Goal: Transaction & Acquisition: Book appointment/travel/reservation

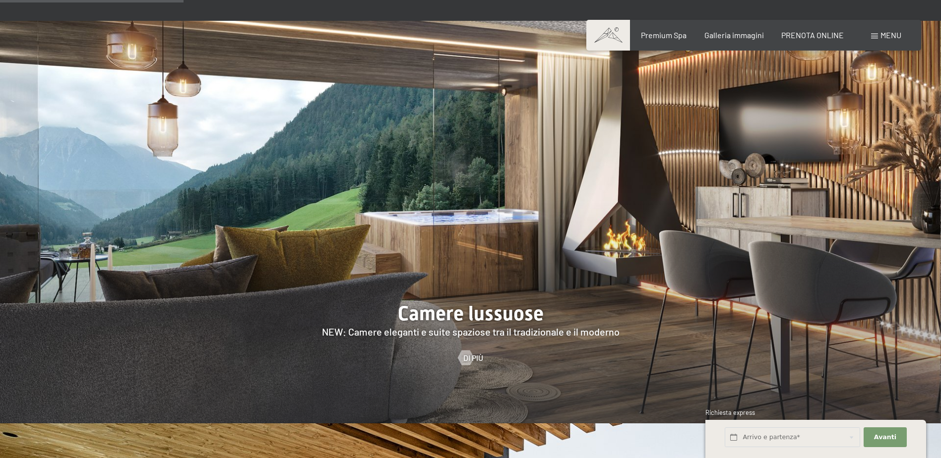
scroll to position [1091, 0]
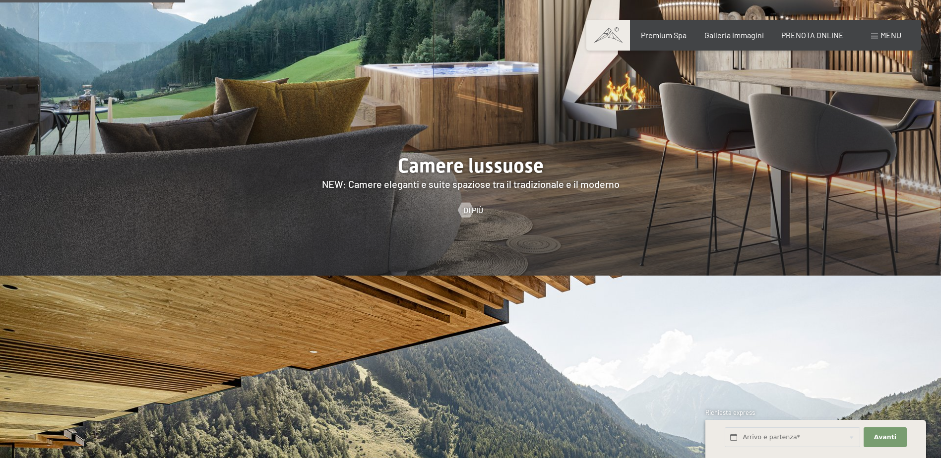
click at [818, 33] on span "PRENOTA ONLINE" at bounding box center [812, 34] width 62 height 9
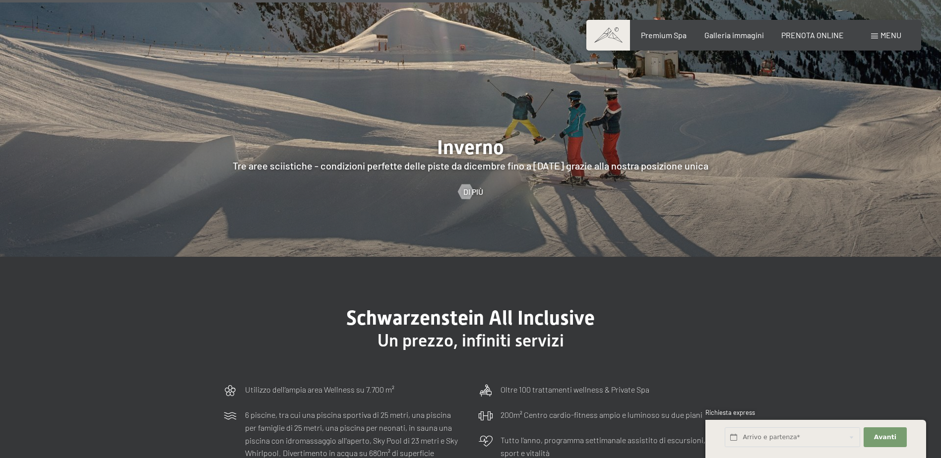
scroll to position [2875, 0]
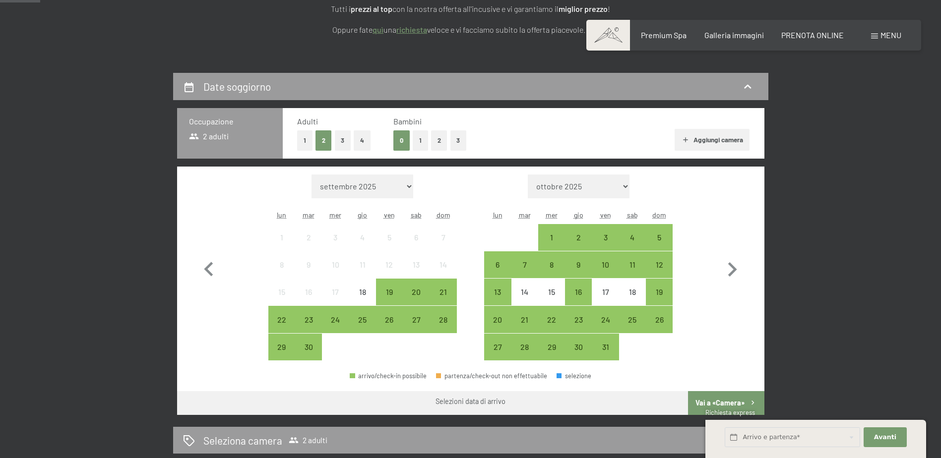
scroll to position [198, 0]
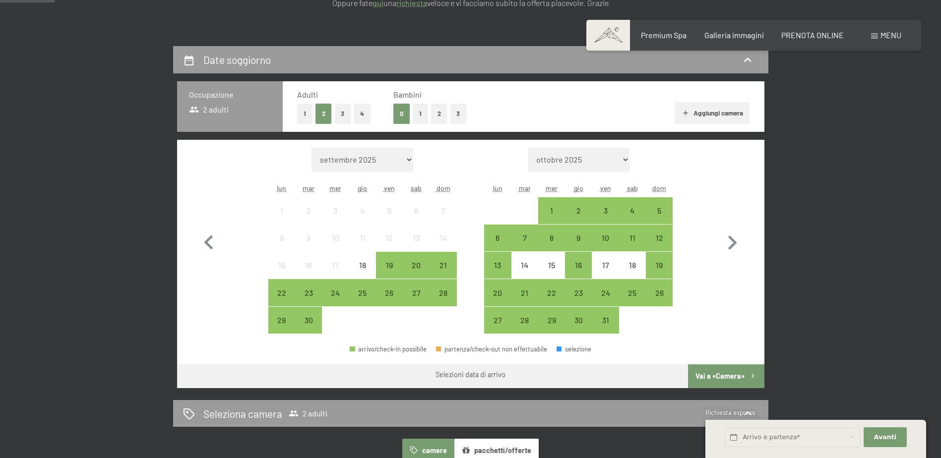
click at [732, 245] on icon "button" at bounding box center [732, 243] width 9 height 14
select select "2025-10-01"
select select "2025-11-01"
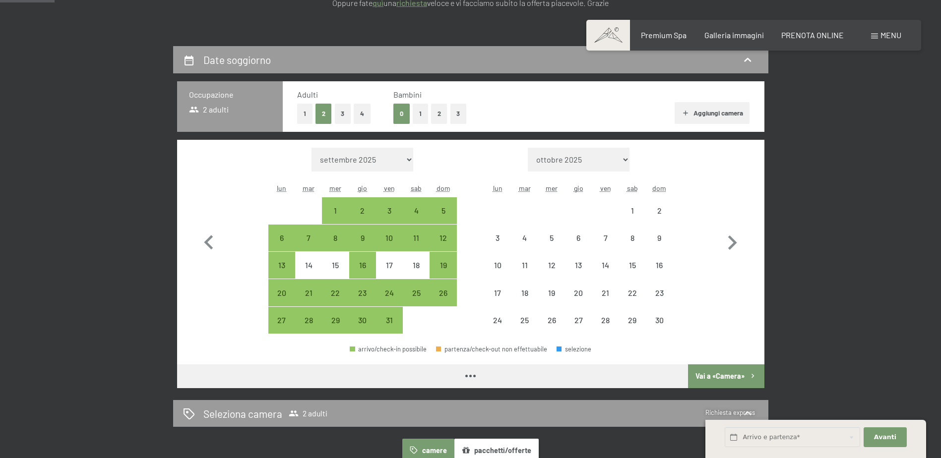
click at [732, 245] on icon "button" at bounding box center [732, 243] width 9 height 14
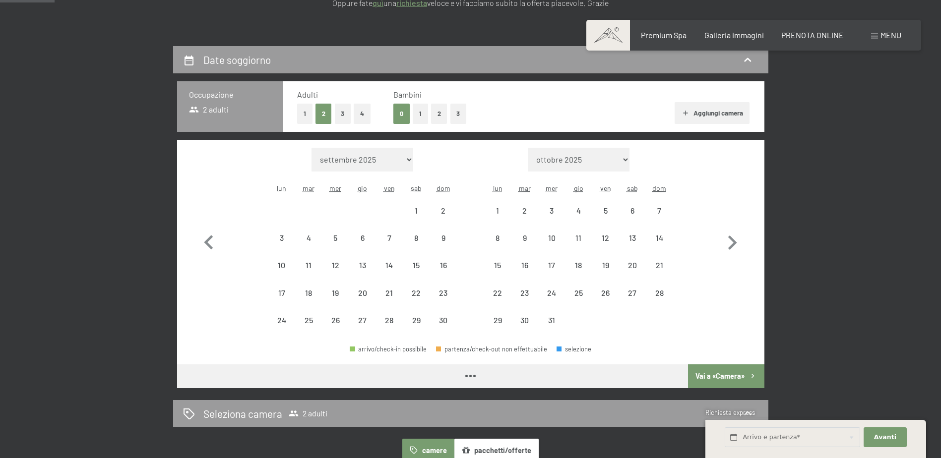
click at [732, 245] on icon "button" at bounding box center [732, 243] width 9 height 14
select select "2026-01-01"
select select "2026-02-01"
click at [732, 245] on icon "button" at bounding box center [732, 243] width 9 height 14
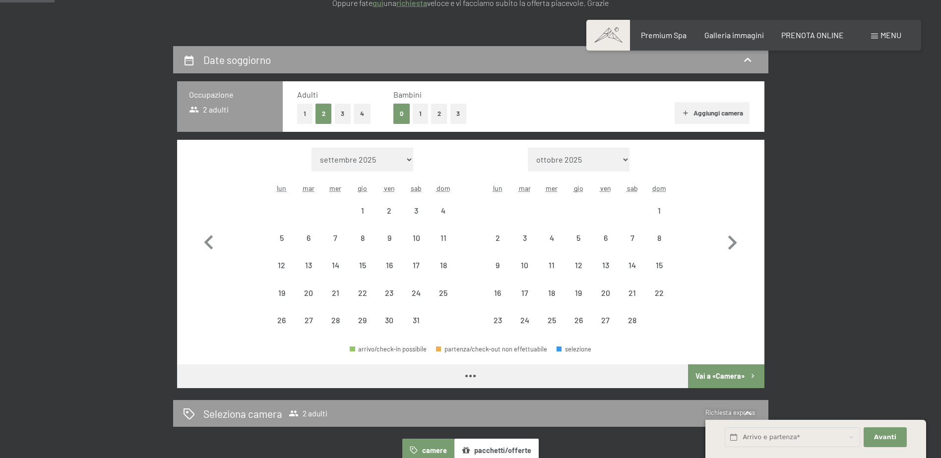
select select "2026-02-01"
select select "2026-03-01"
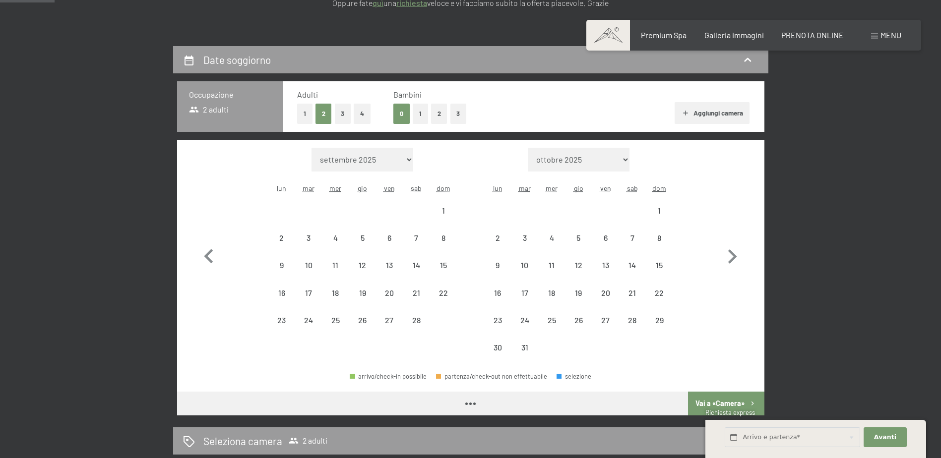
click at [732, 245] on icon "button" at bounding box center [731, 256] width 29 height 29
select select "2026-04-01"
select select "2026-05-01"
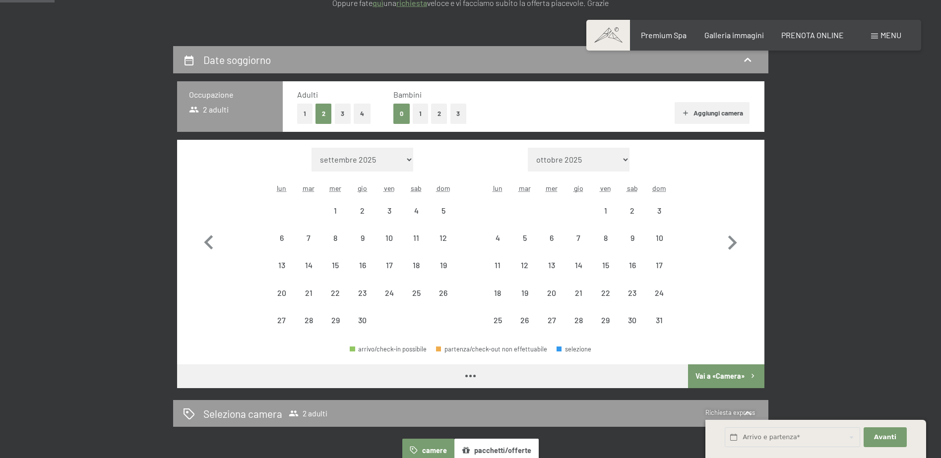
click at [732, 245] on icon "button" at bounding box center [732, 243] width 9 height 14
select select "2026-05-01"
select select "2026-06-01"
select select "2026-05-01"
select select "2026-06-01"
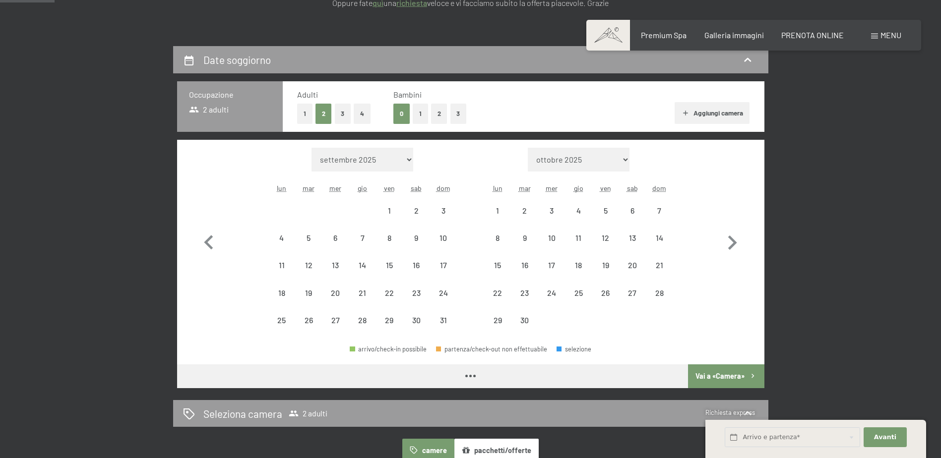
select select "2026-05-01"
select select "2026-06-01"
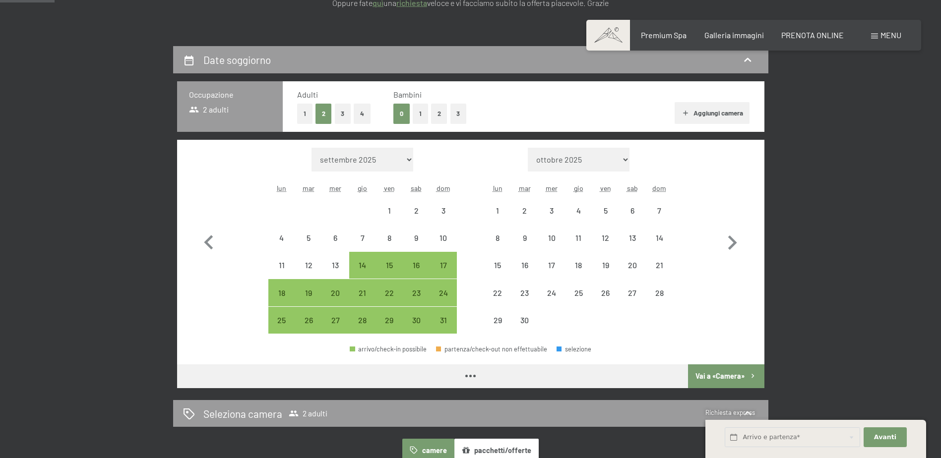
select select "2026-05-01"
select select "2026-06-01"
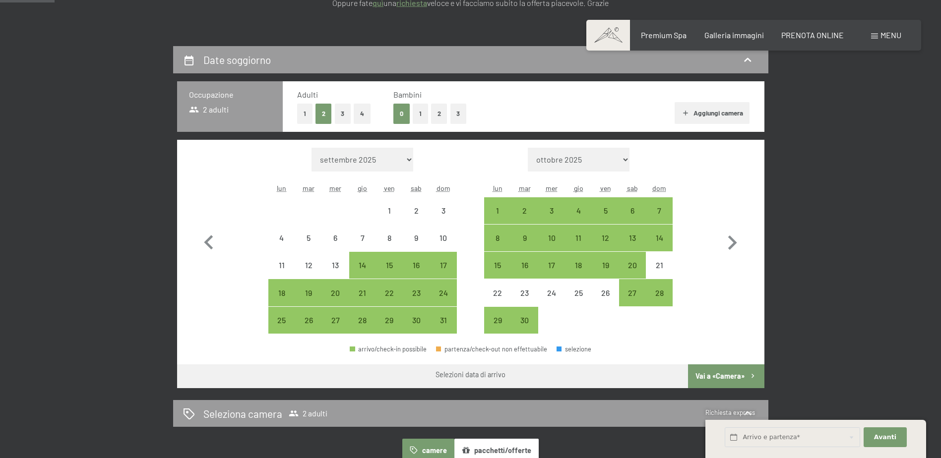
click at [494, 269] on div "15" at bounding box center [497, 273] width 25 height 25
select select "2026-05-01"
select select "2026-06-01"
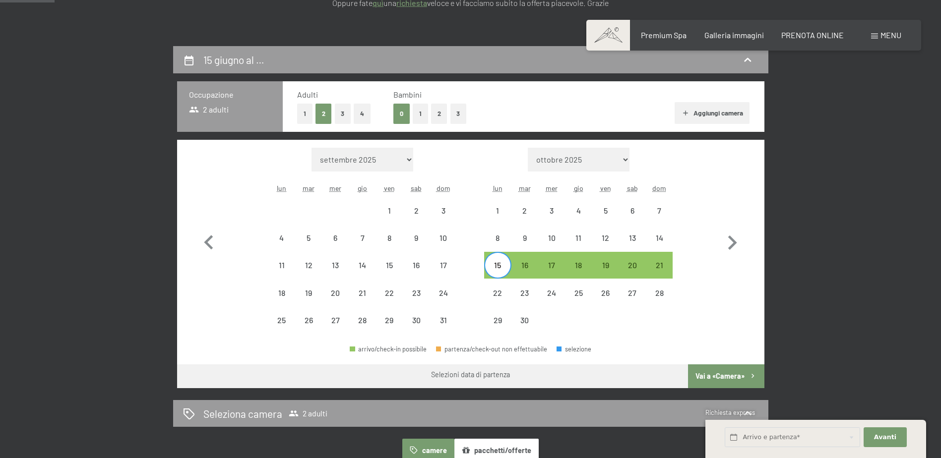
click at [660, 241] on div "14" at bounding box center [659, 246] width 25 height 25
select select "2026-05-01"
select select "2026-06-01"
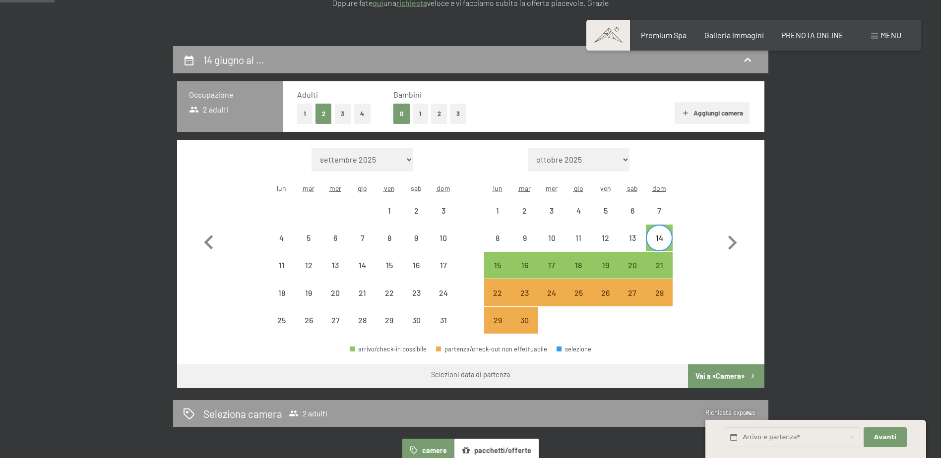
click at [659, 267] on div "21" at bounding box center [659, 273] width 25 height 25
select select "2026-05-01"
select select "2026-06-01"
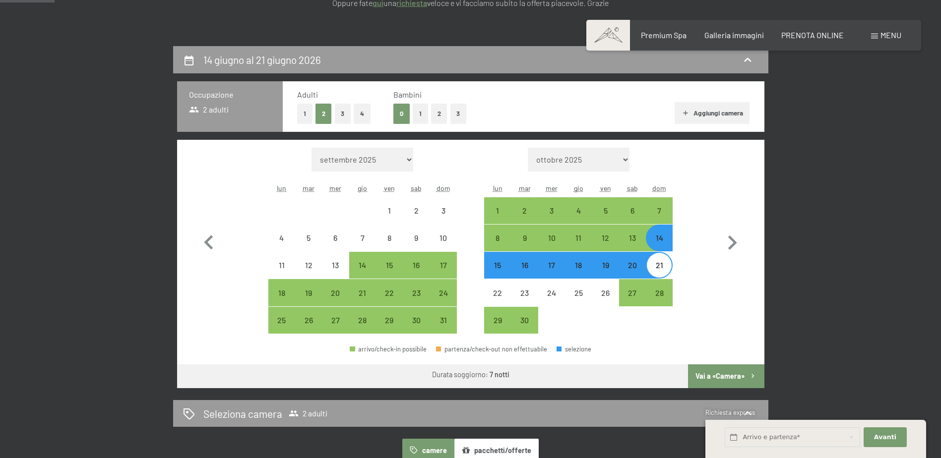
click at [708, 378] on button "Vai a «Camera»" at bounding box center [726, 376] width 76 height 24
select select "2026-05-01"
select select "2026-06-01"
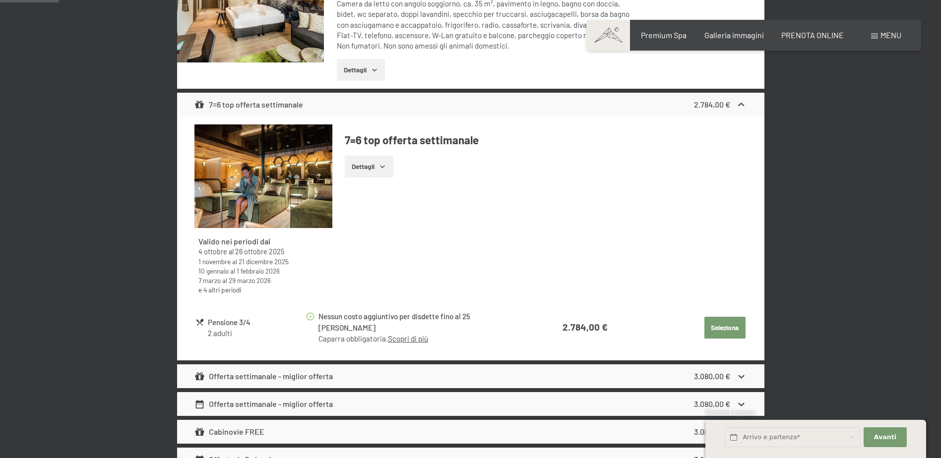
scroll to position [542, 0]
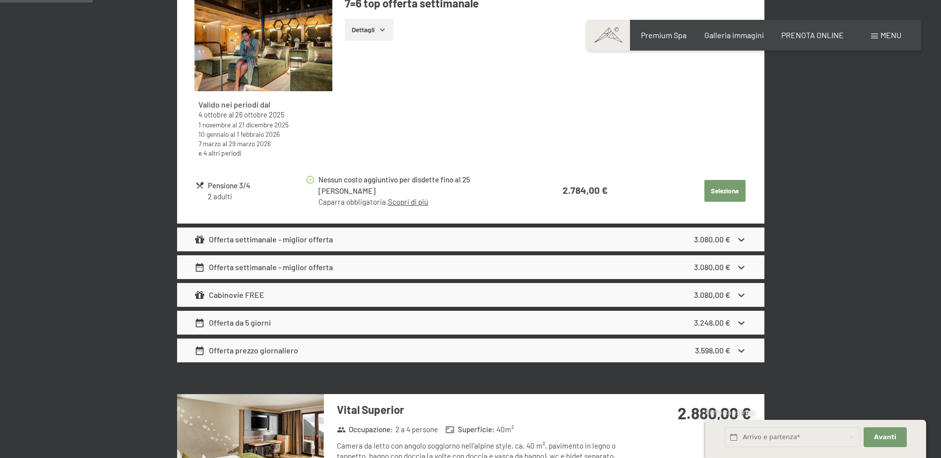
click at [491, 228] on div "Offerta settimanale - miglior offerta 3.080,00 €" at bounding box center [470, 240] width 587 height 24
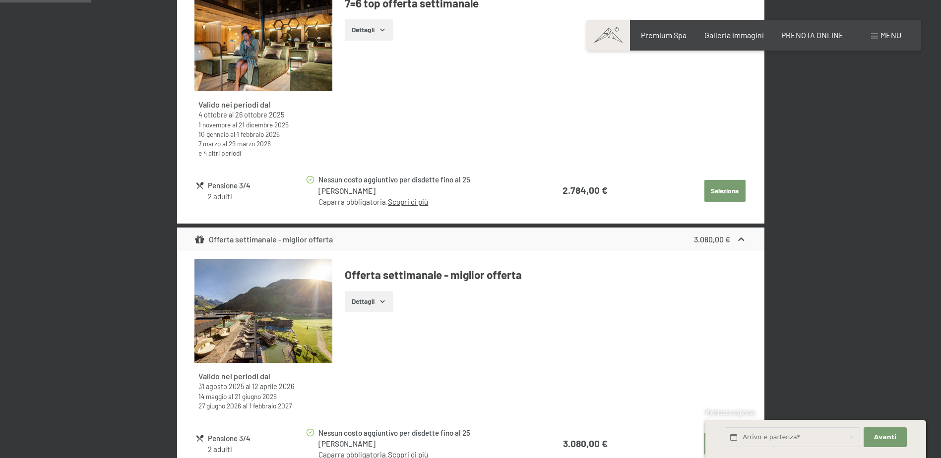
scroll to position [592, 0]
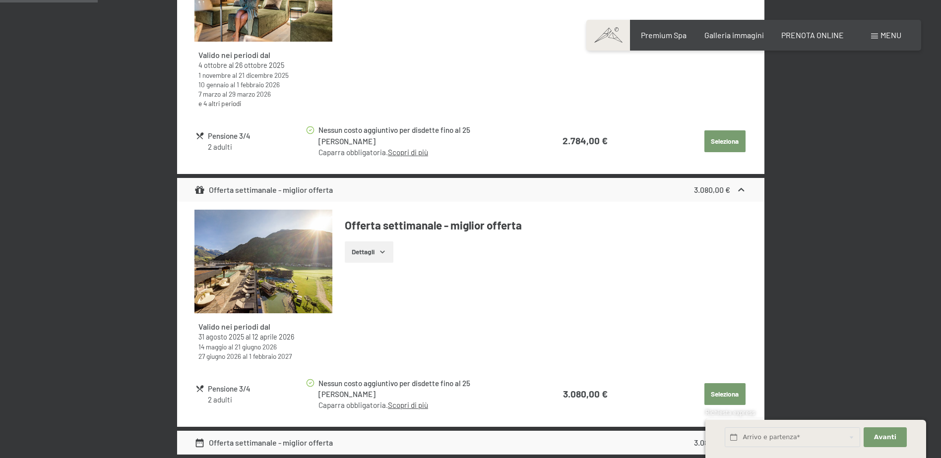
click at [465, 182] on div "Offerta settimanale - miglior offerta 3.080,00 €" at bounding box center [470, 190] width 587 height 24
